Goal: Navigation & Orientation: Understand site structure

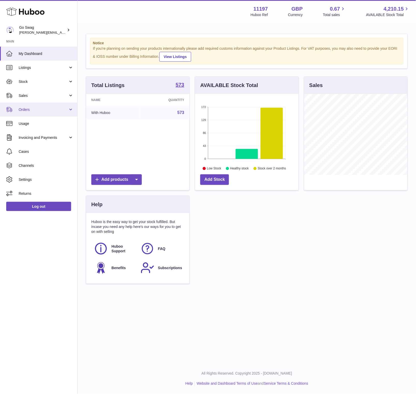
scroll to position [81, 104]
click at [41, 98] on span "Sales" at bounding box center [43, 95] width 49 height 5
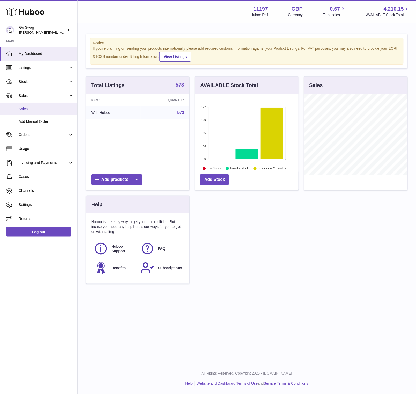
click at [35, 110] on span "Sales" at bounding box center [46, 108] width 55 height 5
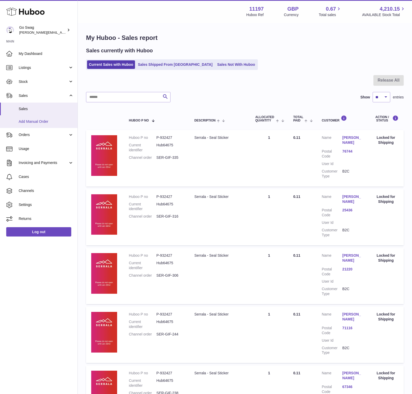
click at [46, 120] on span "Add Manual Order" at bounding box center [46, 121] width 55 height 5
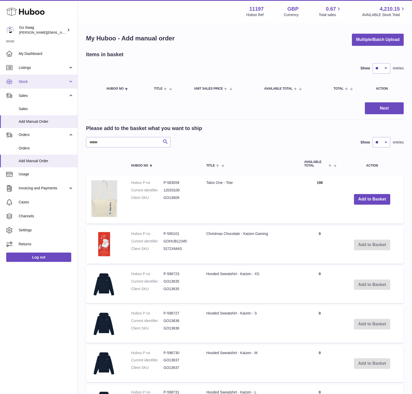
click at [47, 86] on link "Stock" at bounding box center [38, 82] width 77 height 14
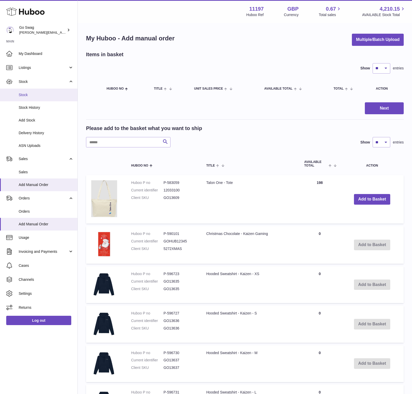
click at [44, 99] on link "Stock" at bounding box center [38, 95] width 77 height 13
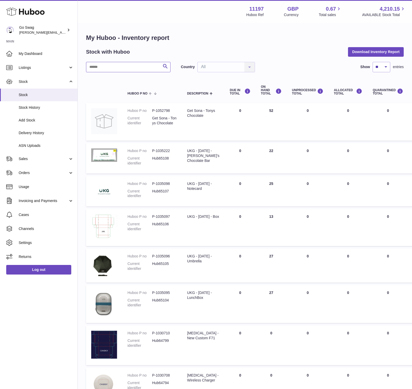
click at [100, 70] on input "text" at bounding box center [128, 67] width 84 height 10
type input "******"
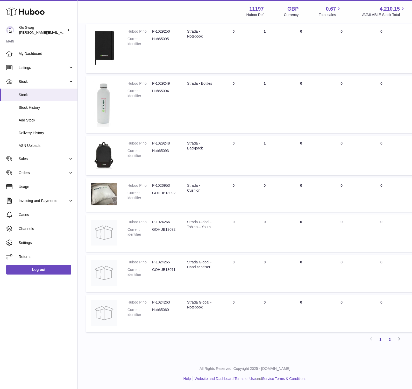
click at [390, 340] on link "2" at bounding box center [389, 339] width 9 height 9
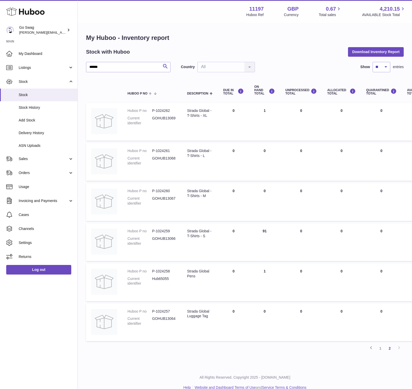
click at [28, 11] on use at bounding box center [25, 12] width 38 height 8
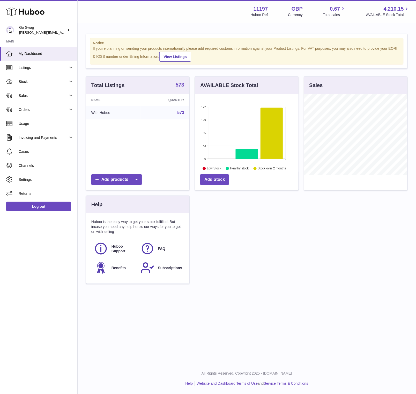
scroll to position [81, 104]
